Goal: Find specific page/section: Find specific page/section

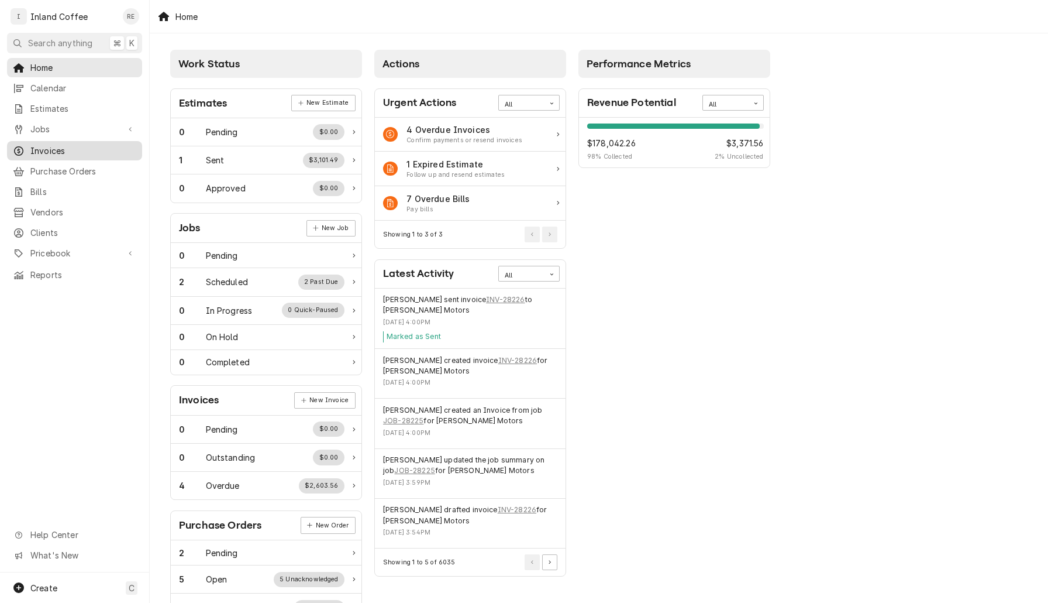
click at [57, 145] on span "Invoices" at bounding box center [83, 151] width 106 height 12
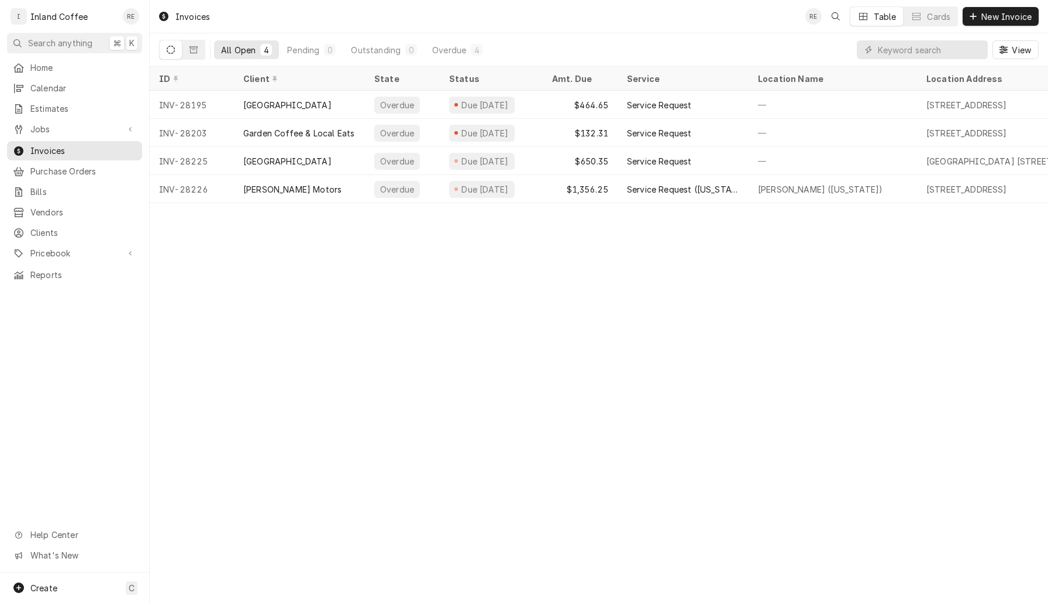
click at [169, 56] on button "Dynamic Content Wrapper" at bounding box center [171, 49] width 22 height 19
click at [170, 53] on icon "Dynamic Content Wrapper" at bounding box center [171, 50] width 8 height 8
click at [171, 50] on icon "Dynamic Content Wrapper" at bounding box center [171, 50] width 8 height 8
click at [169, 50] on icon "Dynamic Content Wrapper" at bounding box center [171, 50] width 8 height 8
click at [182, 49] on div "Dynamic Content Wrapper" at bounding box center [182, 50] width 46 height 20
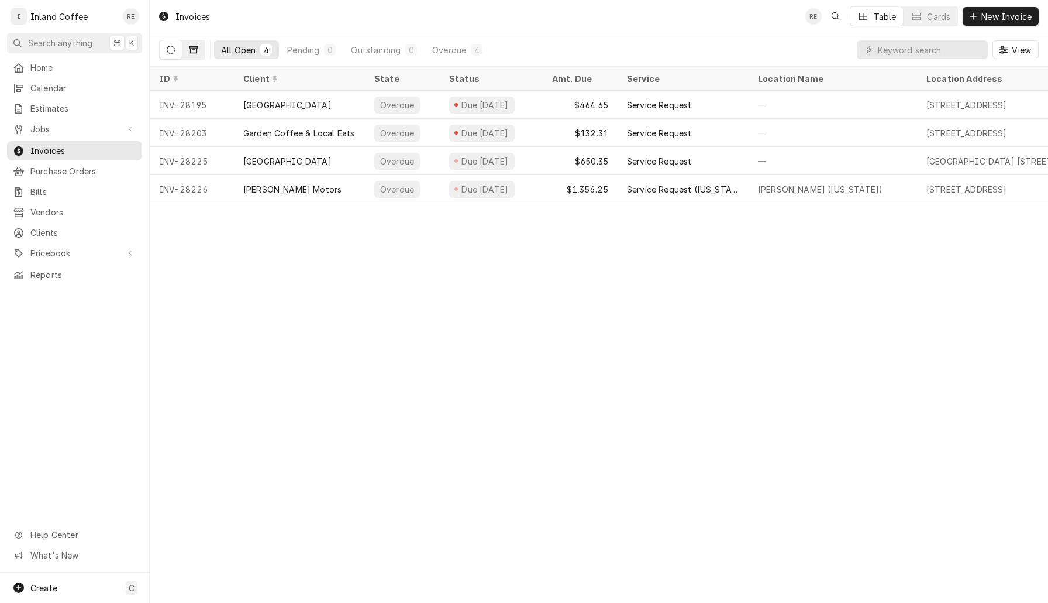
click at [191, 51] on icon "Dynamic Content Wrapper" at bounding box center [194, 50] width 8 height 8
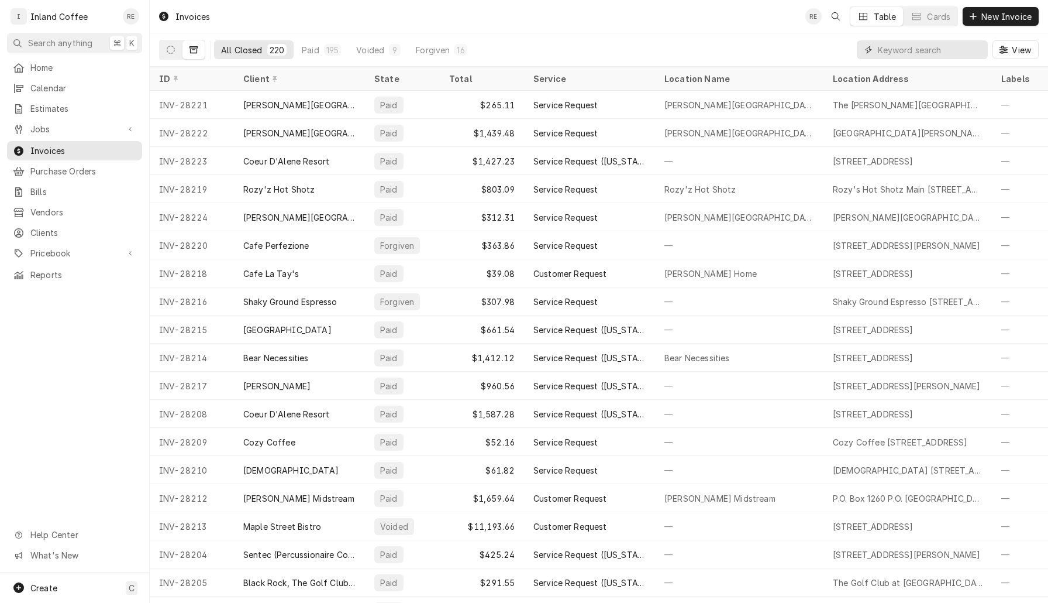
click at [893, 48] on input "Dynamic Content Wrapper" at bounding box center [930, 49] width 104 height 19
type input "Daily"
